Goal: Task Accomplishment & Management: Manage account settings

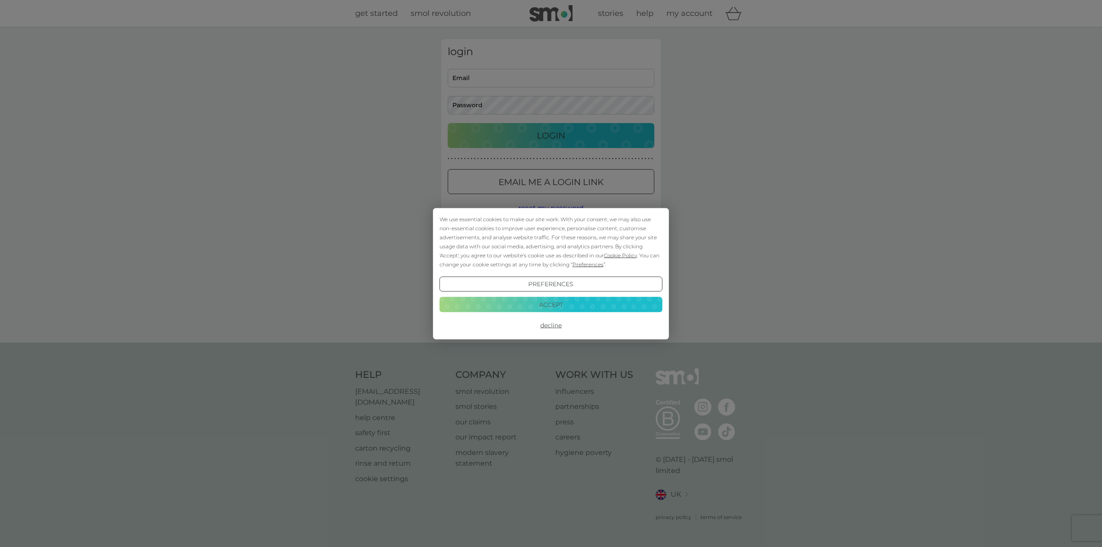
click at [565, 307] on button "Accept" at bounding box center [551, 305] width 223 height 16
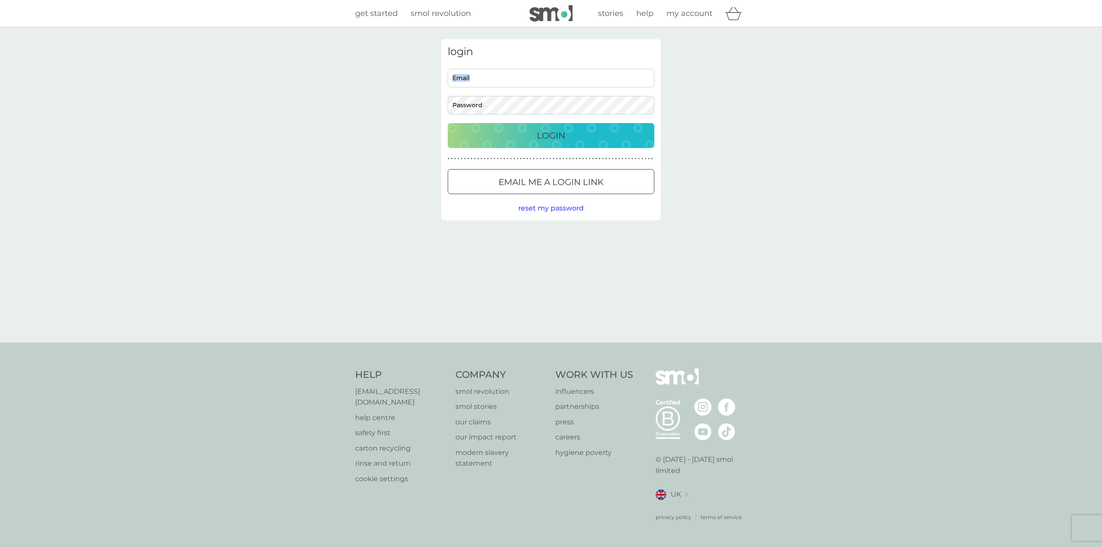
click at [525, 87] on div "Email Password" at bounding box center [551, 92] width 213 height 46
click at [524, 79] on input "Email" at bounding box center [551, 78] width 207 height 19
type input "[EMAIL_ADDRESS][DOMAIN_NAME]"
click at [448, 123] on button "Login" at bounding box center [551, 135] width 207 height 25
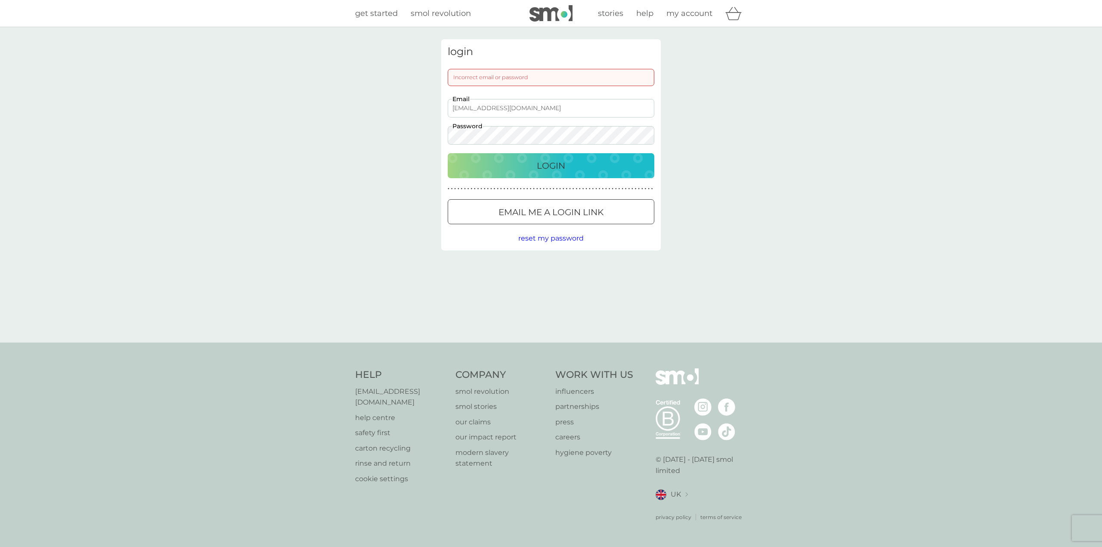
click at [448, 153] on button "Login" at bounding box center [551, 165] width 207 height 25
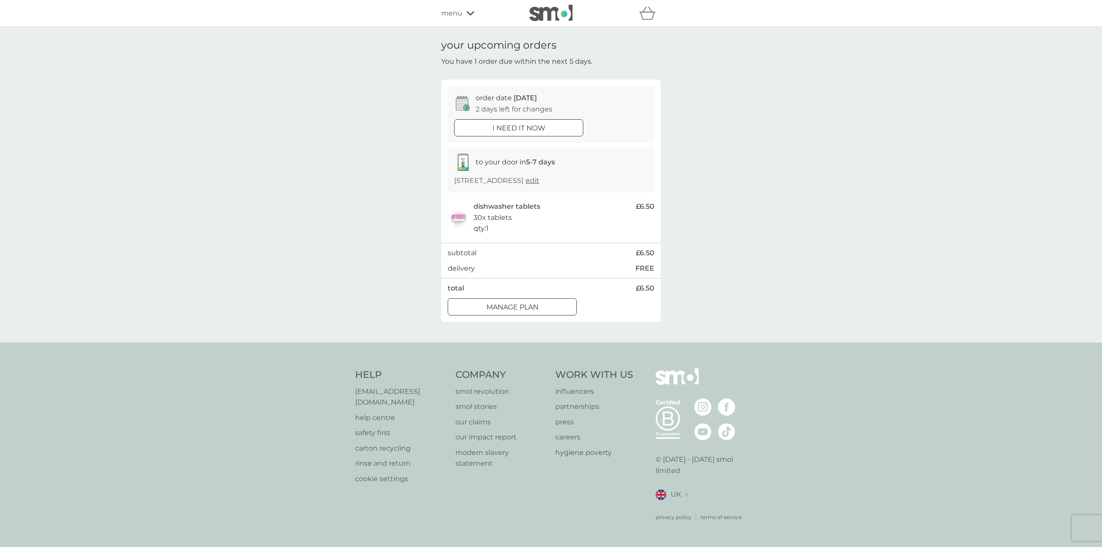
click at [482, 307] on div "Manage plan" at bounding box center [512, 307] width 128 height 11
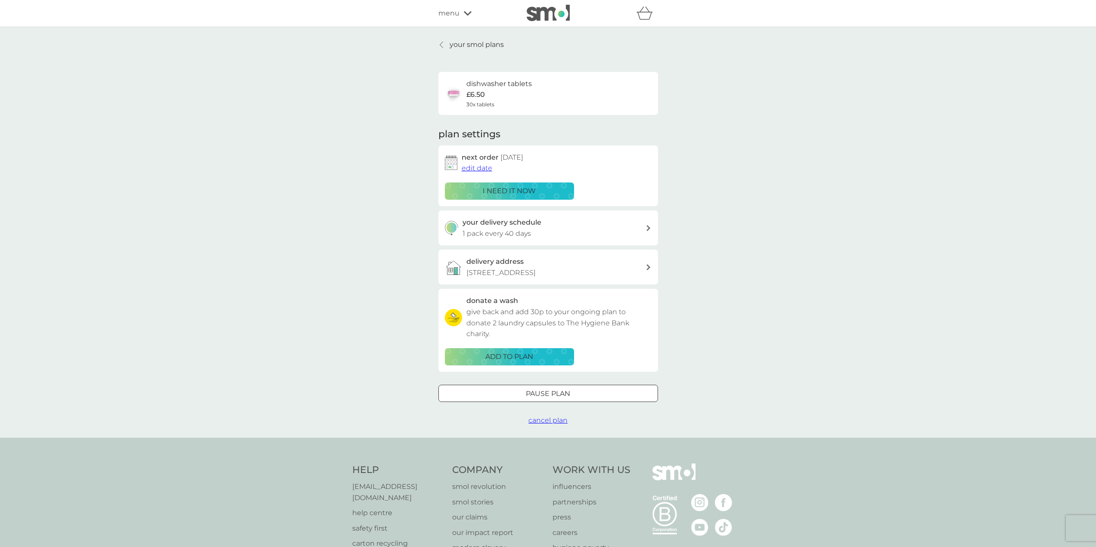
click at [543, 226] on div "your delivery schedule 1 pack every 40 days" at bounding box center [554, 228] width 183 height 22
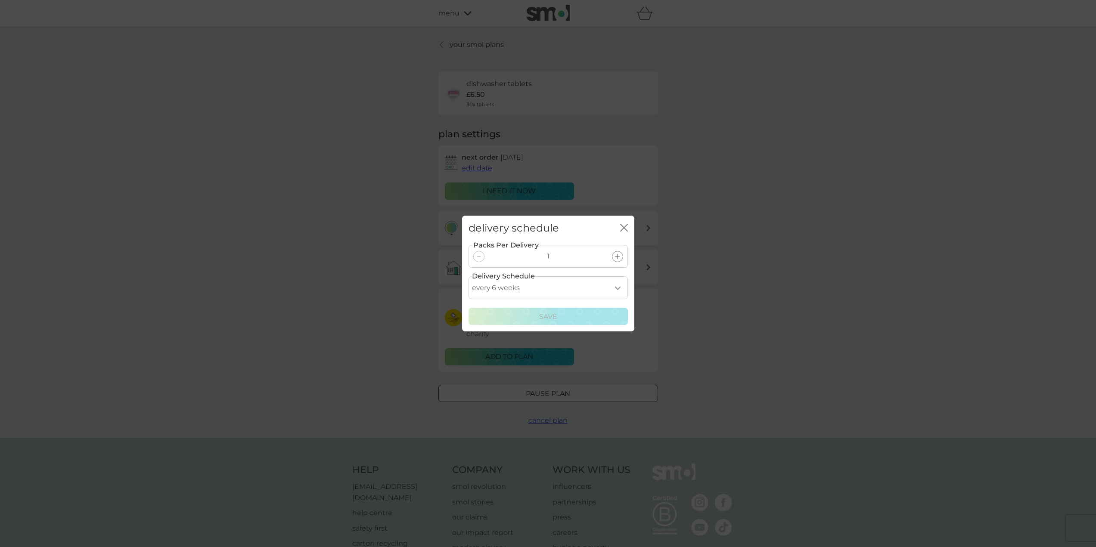
click at [527, 287] on select "every 1 week every 2 weeks every 3 weeks every 4 weeks every 5 weeks every 6 we…" at bounding box center [548, 287] width 159 height 23
select select "56"
click at [469, 276] on select "every 1 week every 2 weeks every 3 weeks every 4 weeks every 5 weeks every 6 we…" at bounding box center [548, 287] width 159 height 23
click at [530, 317] on div "Save" at bounding box center [548, 316] width 148 height 11
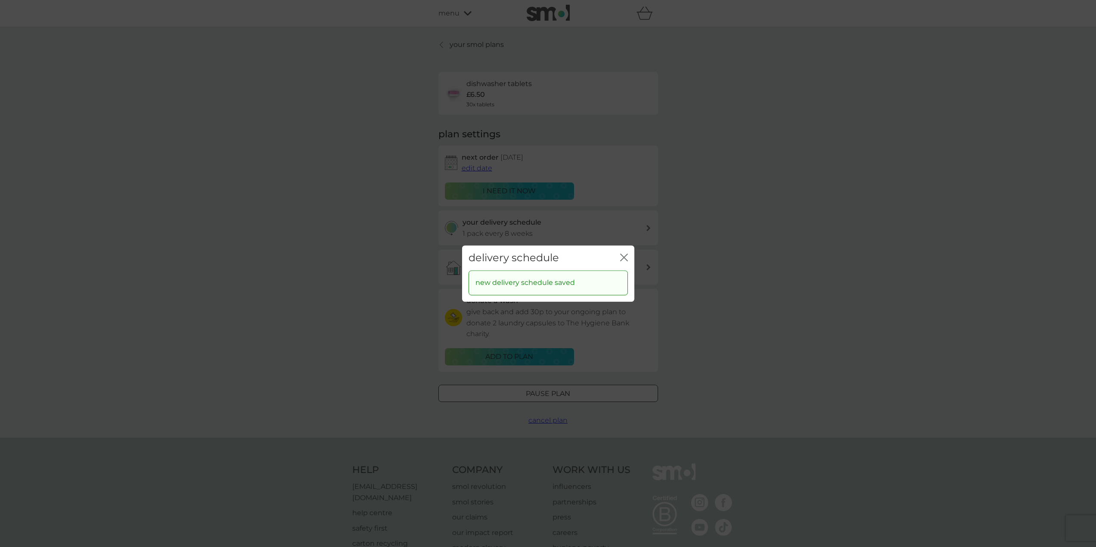
click at [624, 256] on icon "close" at bounding box center [624, 258] width 8 height 8
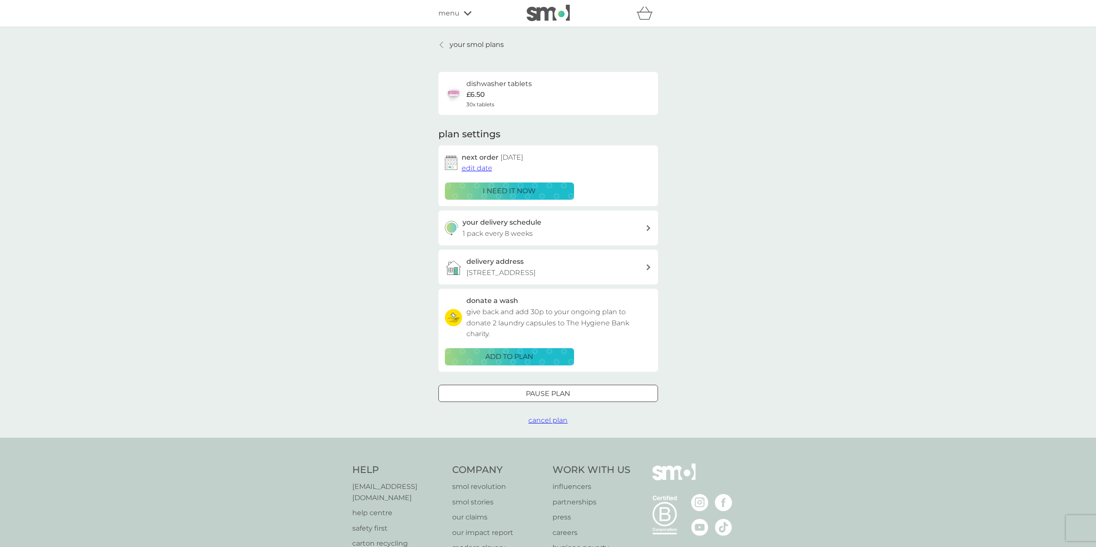
click at [475, 167] on span "edit date" at bounding box center [477, 168] width 31 height 8
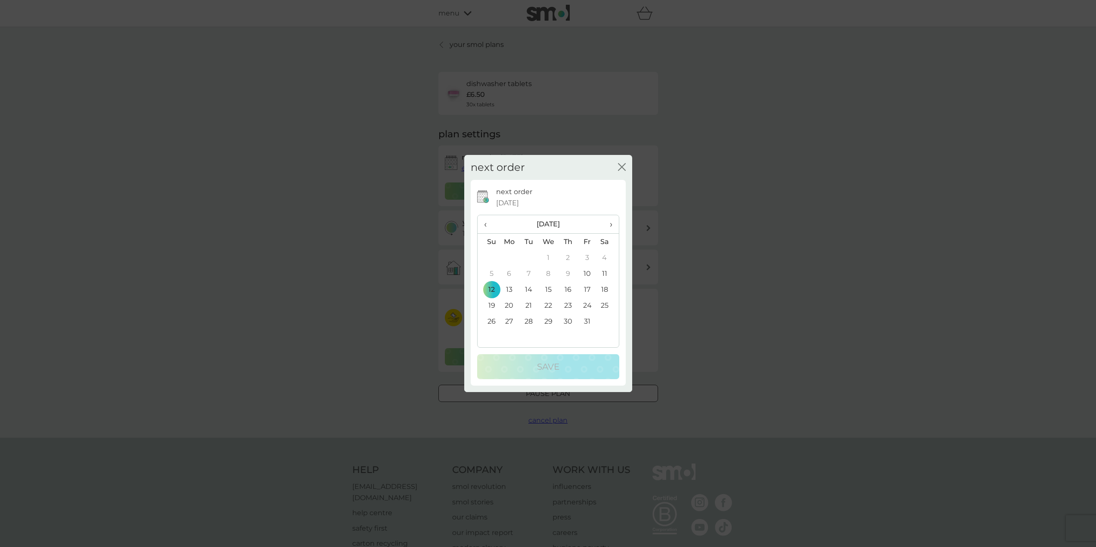
click at [493, 317] on td "26" at bounding box center [489, 322] width 22 height 16
click at [523, 370] on div "Save" at bounding box center [548, 367] width 125 height 14
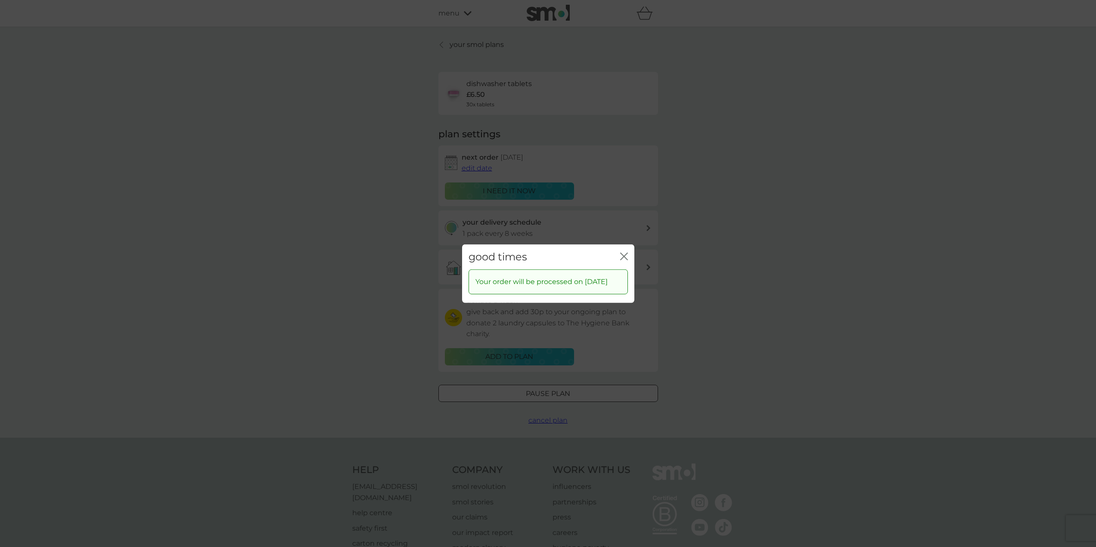
click at [619, 250] on div "good times close" at bounding box center [548, 256] width 172 height 25
click at [622, 252] on icon "close" at bounding box center [624, 256] width 8 height 8
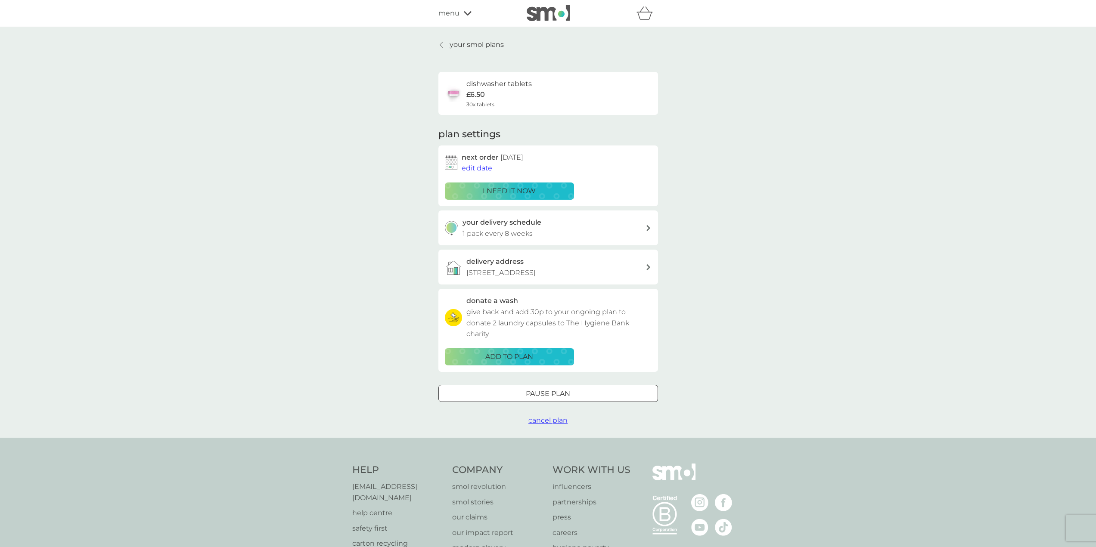
click at [465, 41] on p "your smol plans" at bounding box center [477, 44] width 54 height 11
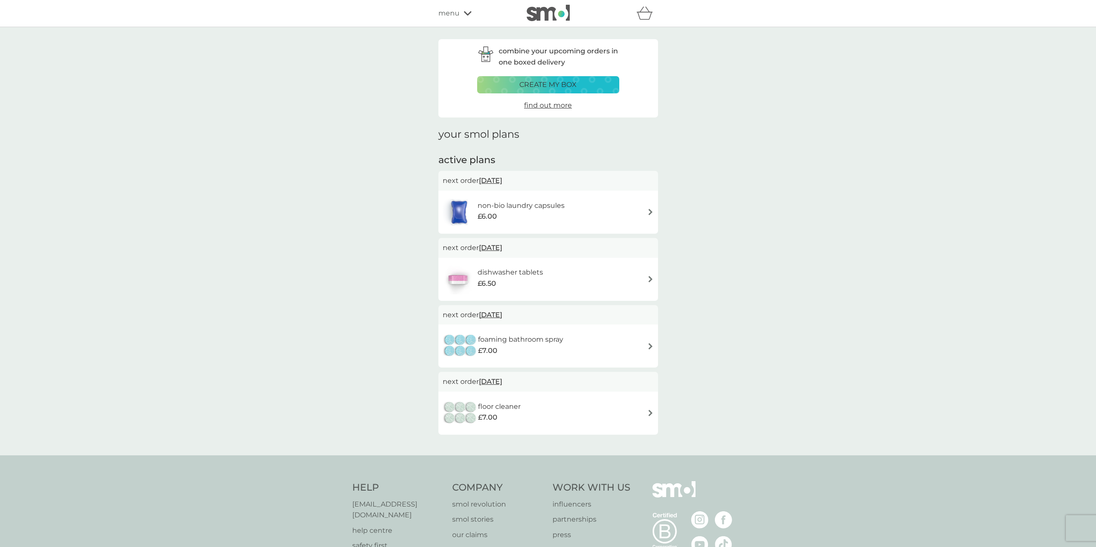
click at [575, 208] on div "non-bio laundry capsules £6.00" at bounding box center [548, 212] width 211 height 30
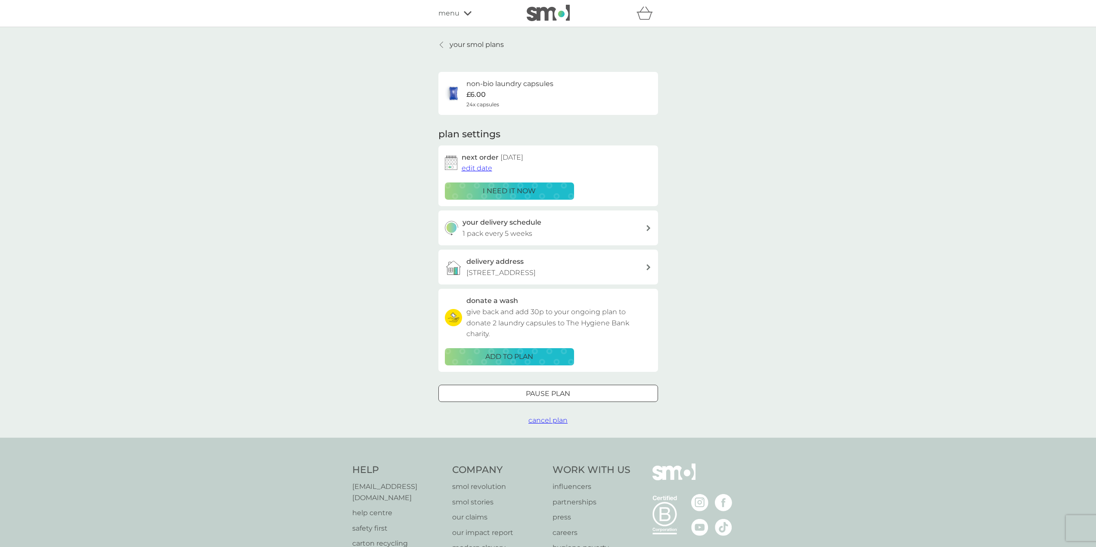
click at [489, 167] on span "edit date" at bounding box center [477, 168] width 31 height 8
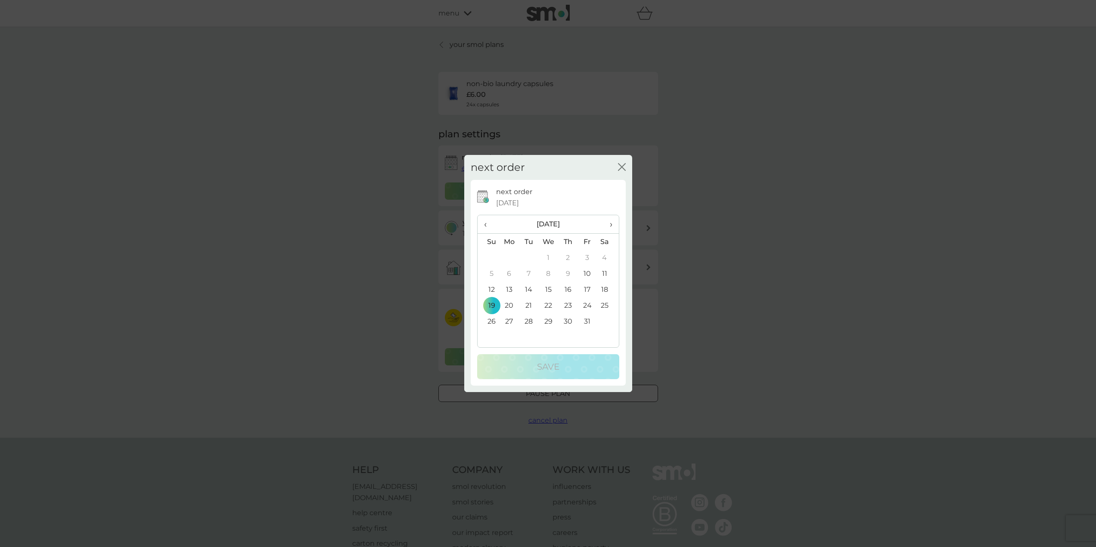
click at [619, 164] on icon "close" at bounding box center [622, 167] width 8 height 8
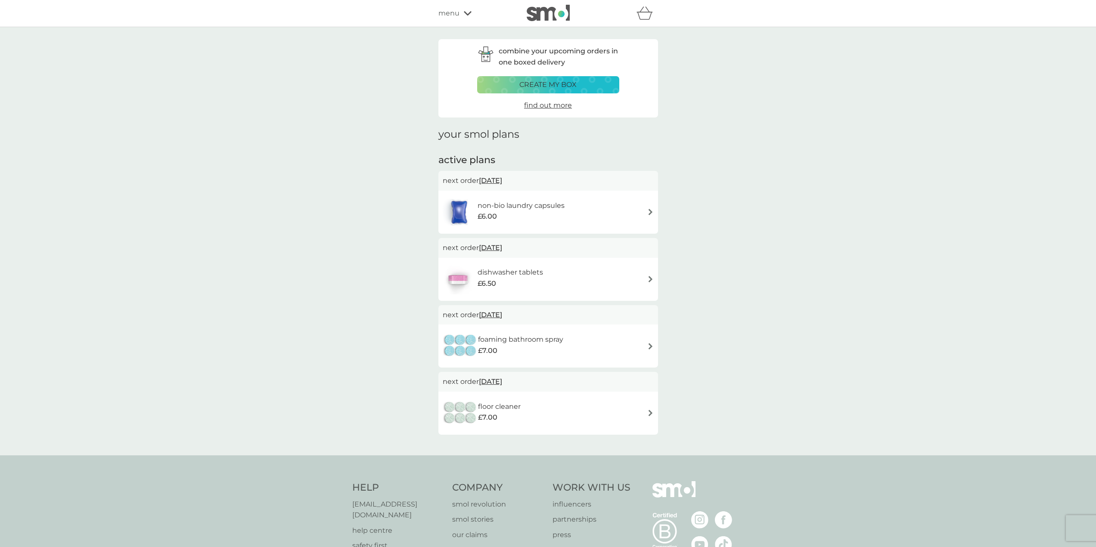
click at [551, 103] on span "find out more" at bounding box center [548, 105] width 48 height 8
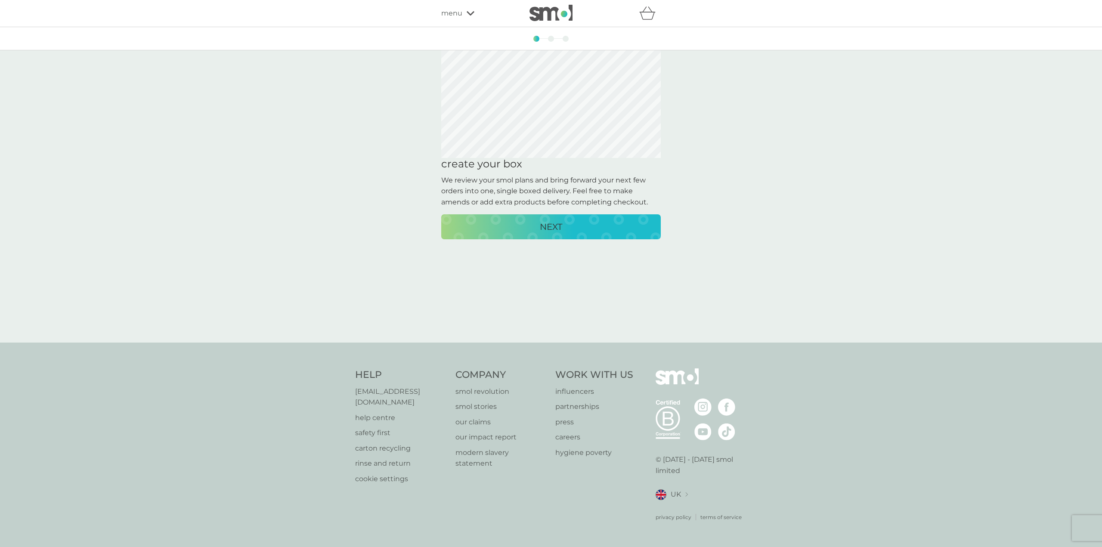
click at [570, 232] on div "NEXT" at bounding box center [551, 227] width 202 height 14
click at [572, 223] on div "NEXT" at bounding box center [551, 227] width 202 height 14
click at [572, 222] on p "CREATE MY BOX" at bounding box center [551, 227] width 71 height 14
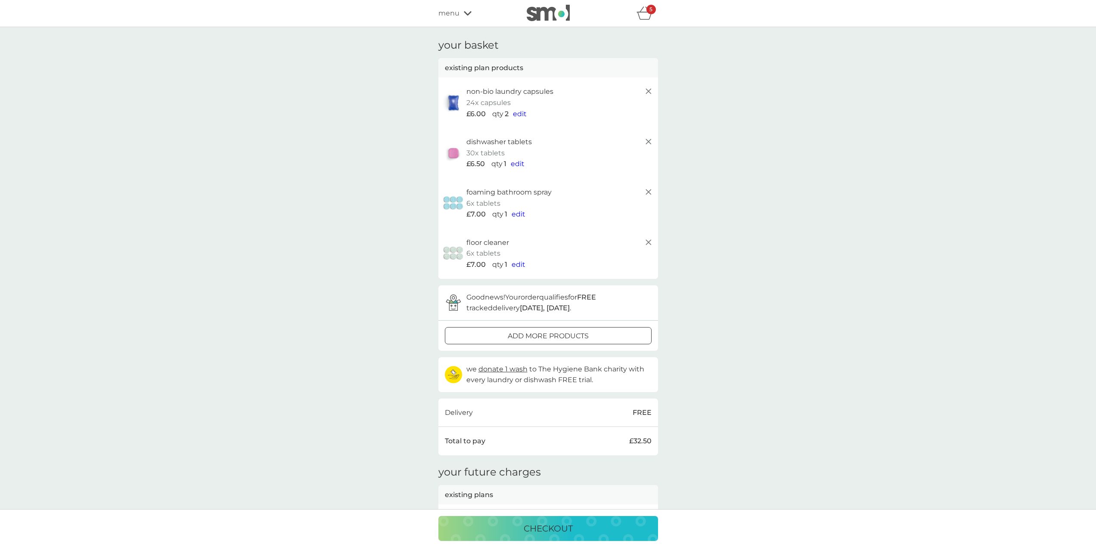
click at [647, 89] on icon at bounding box center [648, 91] width 10 height 10
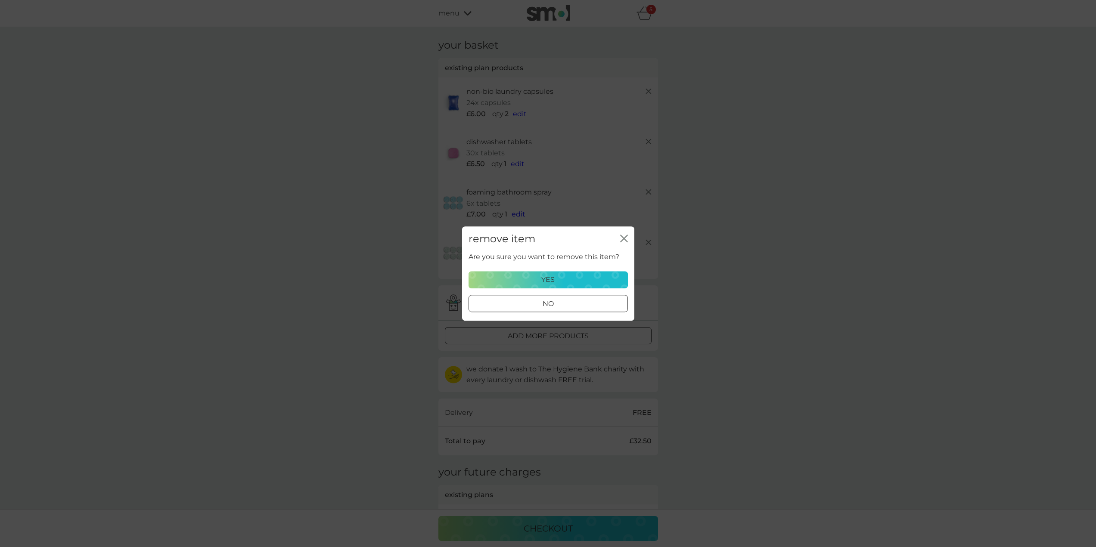
click at [559, 303] on div at bounding box center [558, 303] width 1 height 1
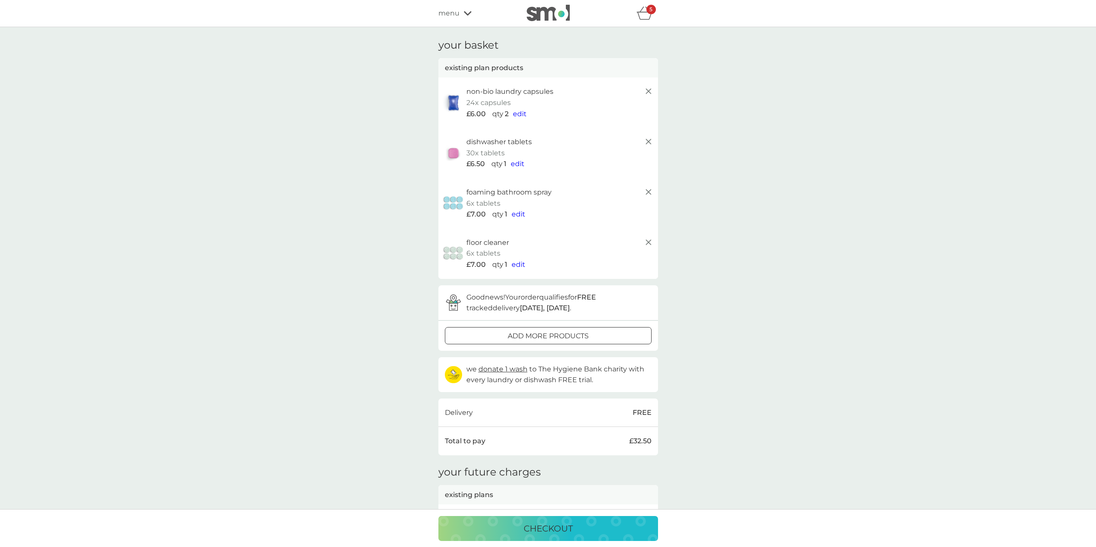
click at [648, 90] on icon at bounding box center [648, 91] width 10 height 10
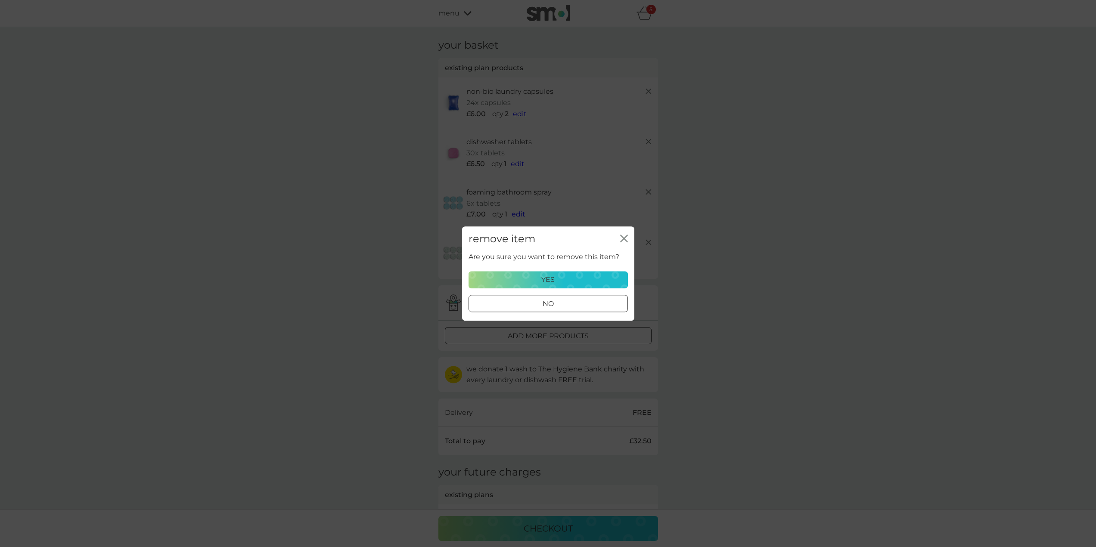
click at [603, 278] on div "yes" at bounding box center [548, 279] width 148 height 11
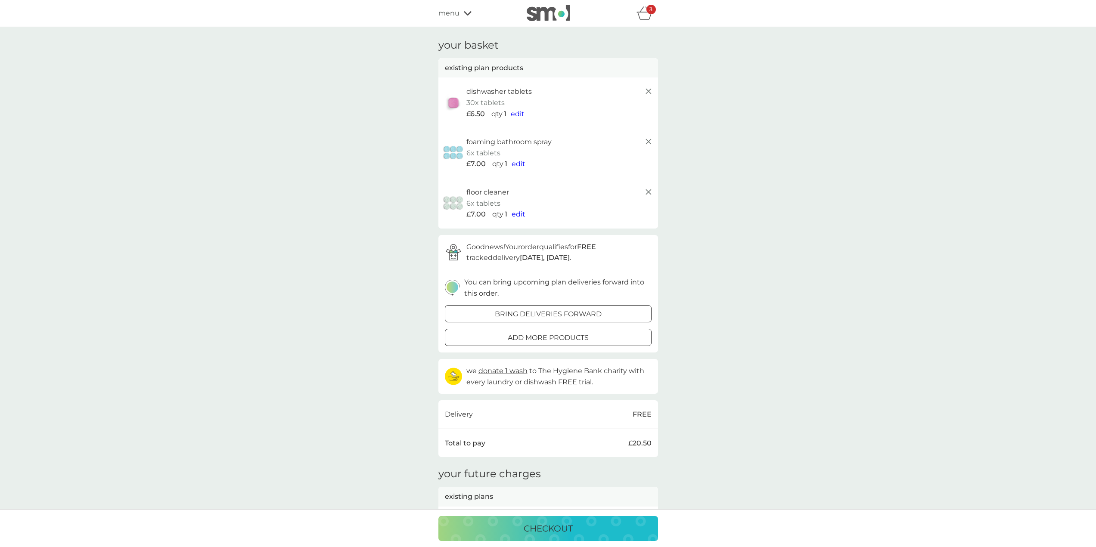
click at [647, 88] on icon at bounding box center [648, 91] width 10 height 10
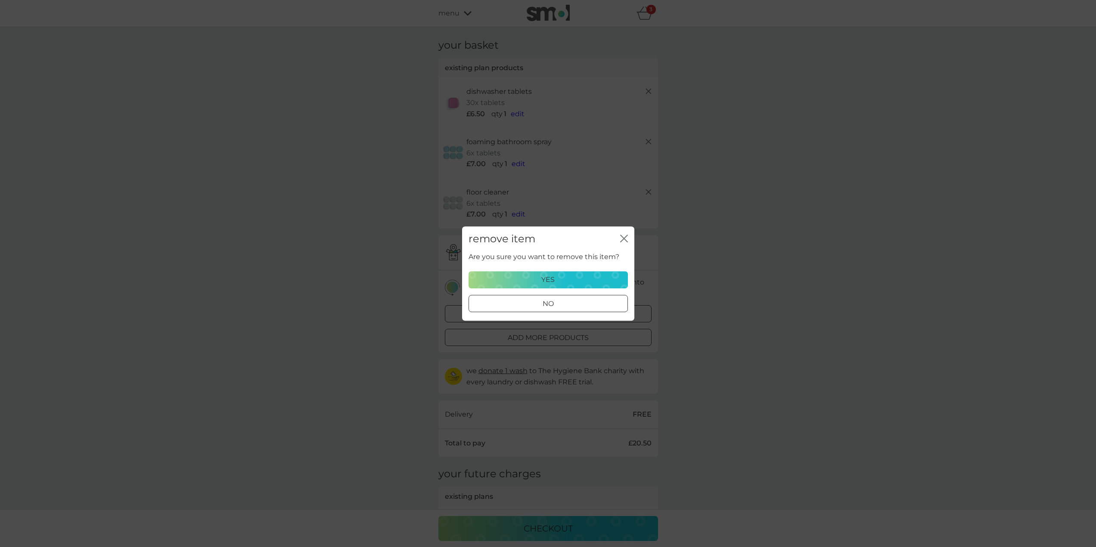
click at [563, 274] on button "yes" at bounding box center [548, 279] width 159 height 17
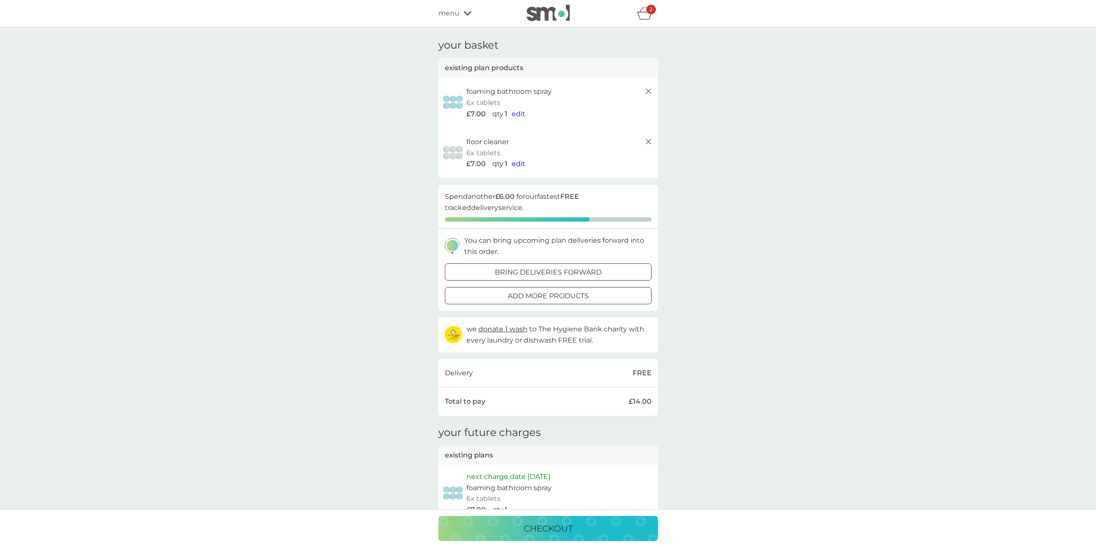
click at [652, 93] on icon at bounding box center [648, 91] width 10 height 10
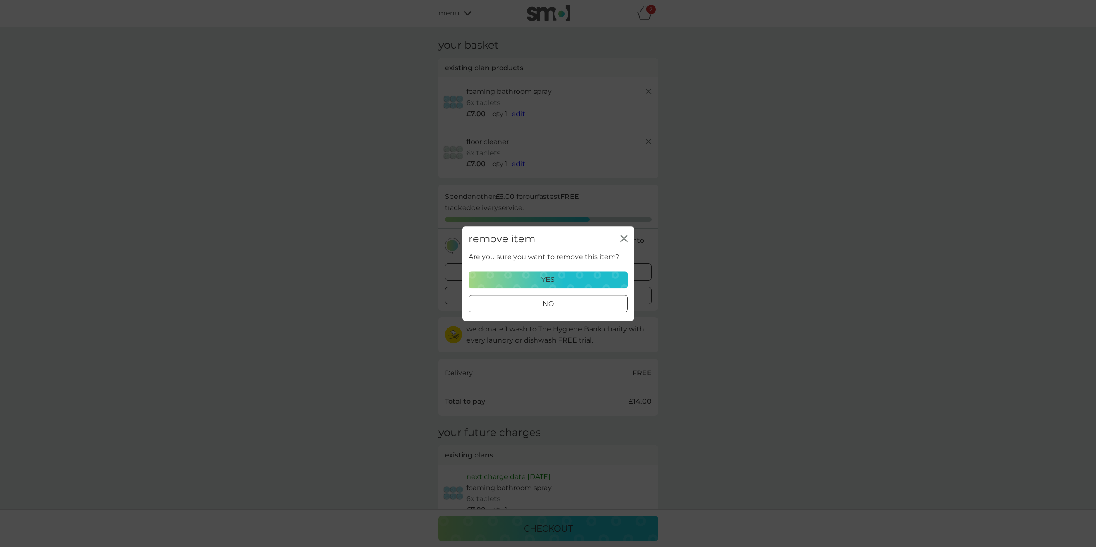
click at [572, 281] on div "yes" at bounding box center [548, 279] width 148 height 11
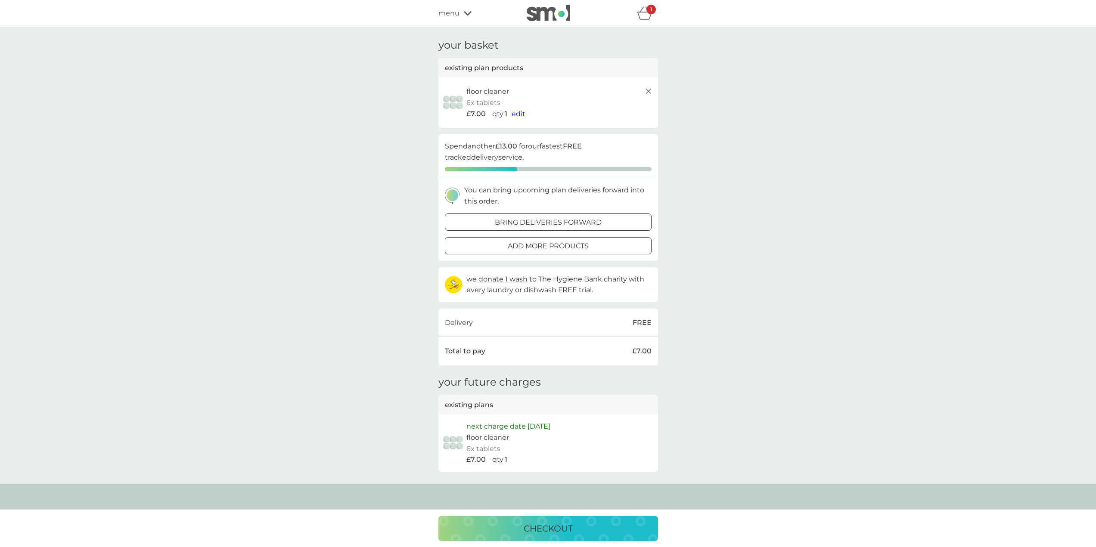
click at [646, 88] on icon at bounding box center [648, 91] width 10 height 10
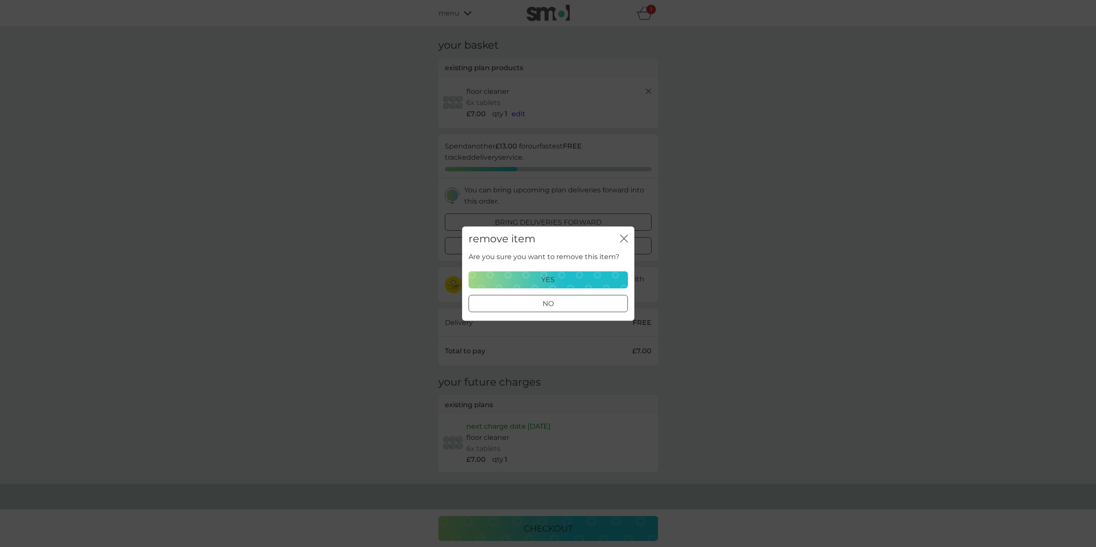
click at [552, 277] on p "yes" at bounding box center [547, 279] width 13 height 11
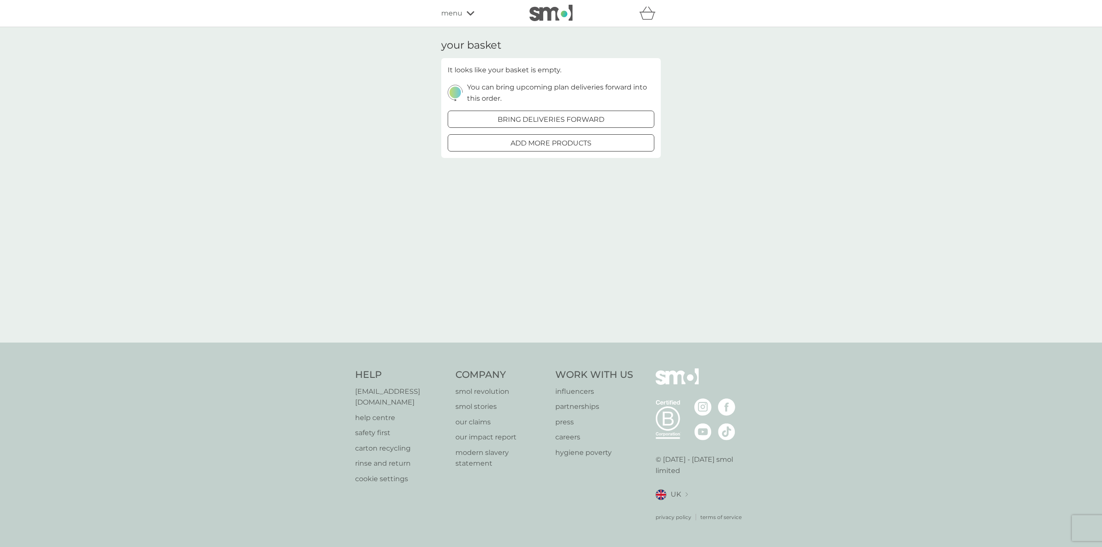
click at [463, 9] on div "menu" at bounding box center [477, 13] width 73 height 11
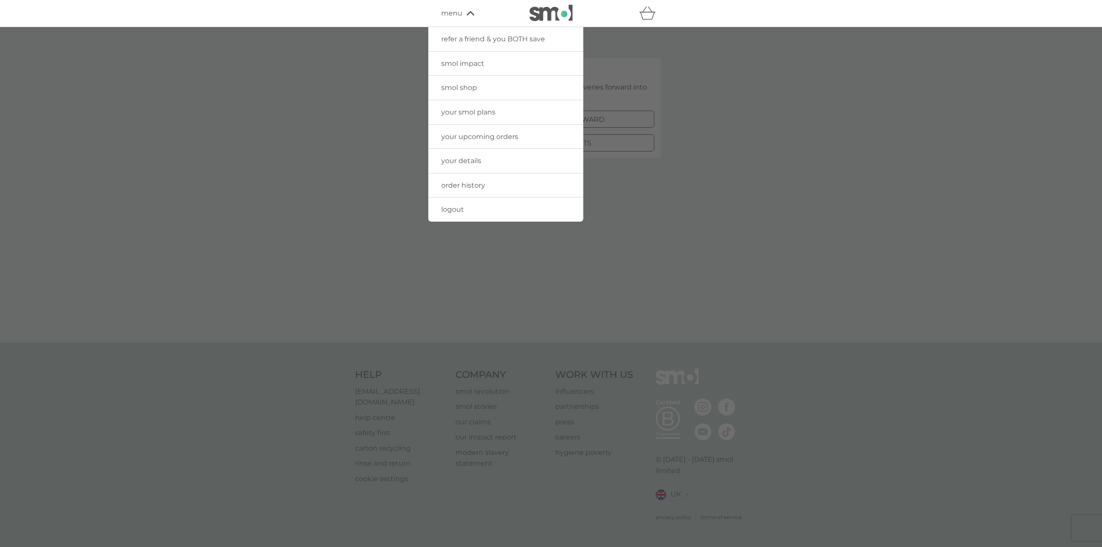
click at [459, 161] on span "your details" at bounding box center [461, 161] width 40 height 8
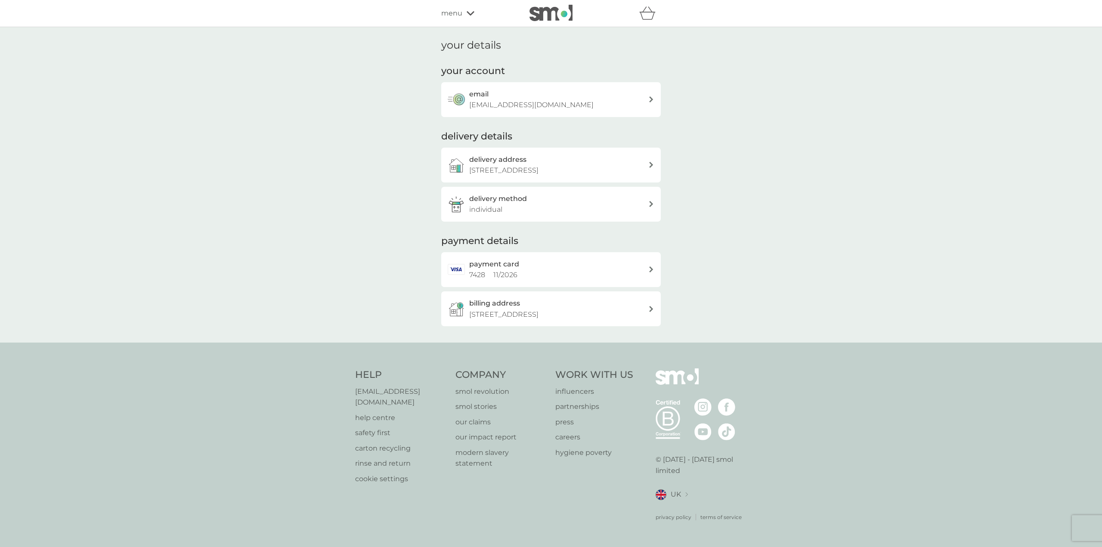
click at [466, 16] on div "menu" at bounding box center [477, 13] width 73 height 11
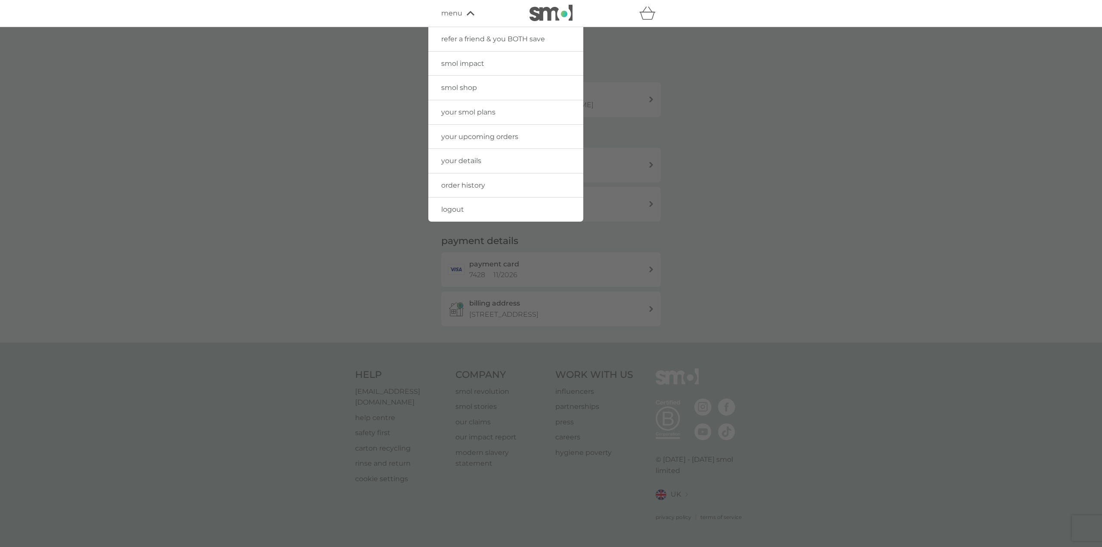
click at [470, 135] on span "your upcoming orders" at bounding box center [479, 137] width 77 height 8
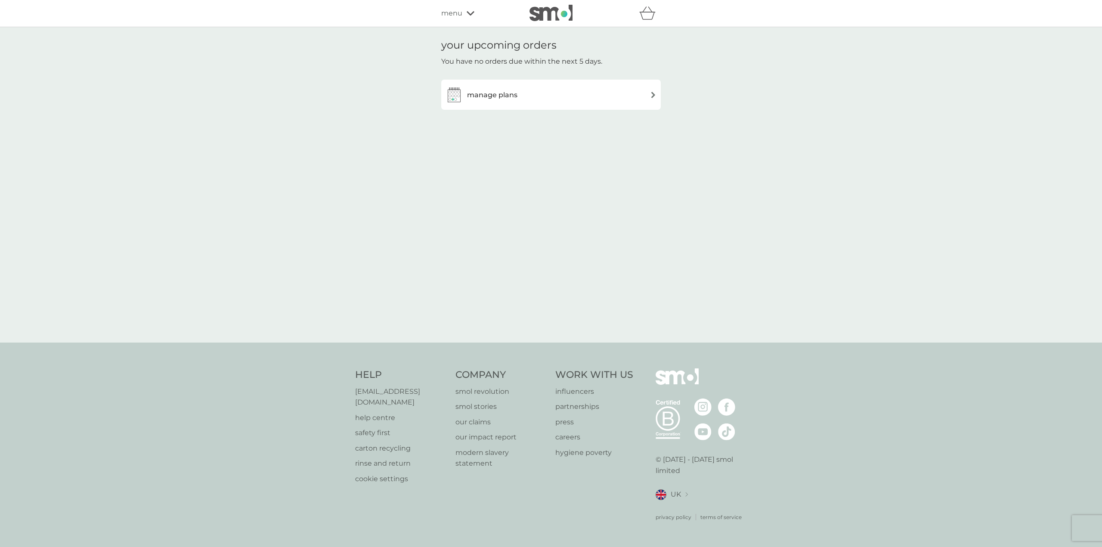
click at [505, 90] on h3 "manage plans" at bounding box center [492, 95] width 50 height 11
